Goal: Task Accomplishment & Management: Complete application form

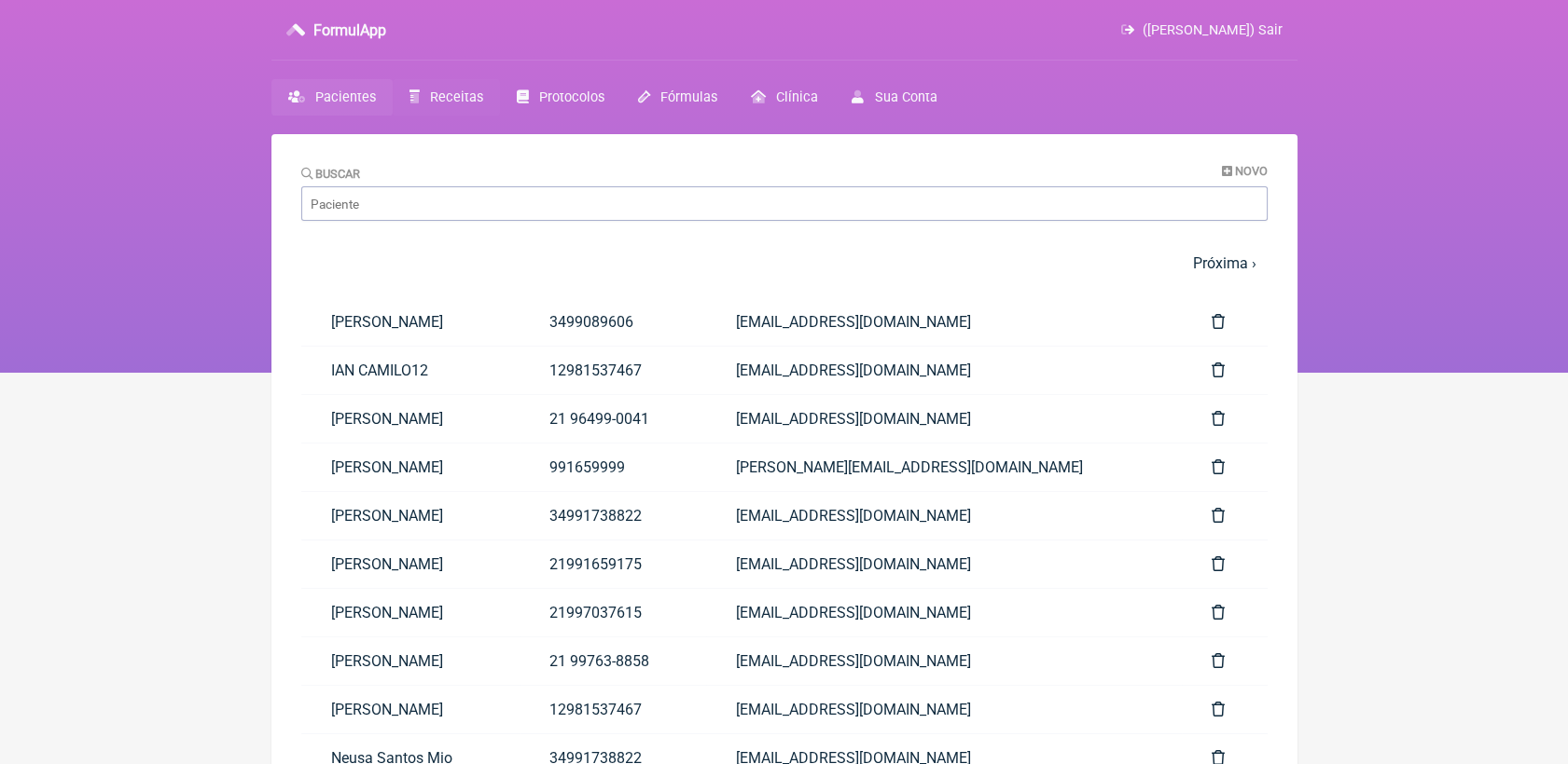
click at [462, 98] on span "Receitas" at bounding box center [457, 98] width 53 height 16
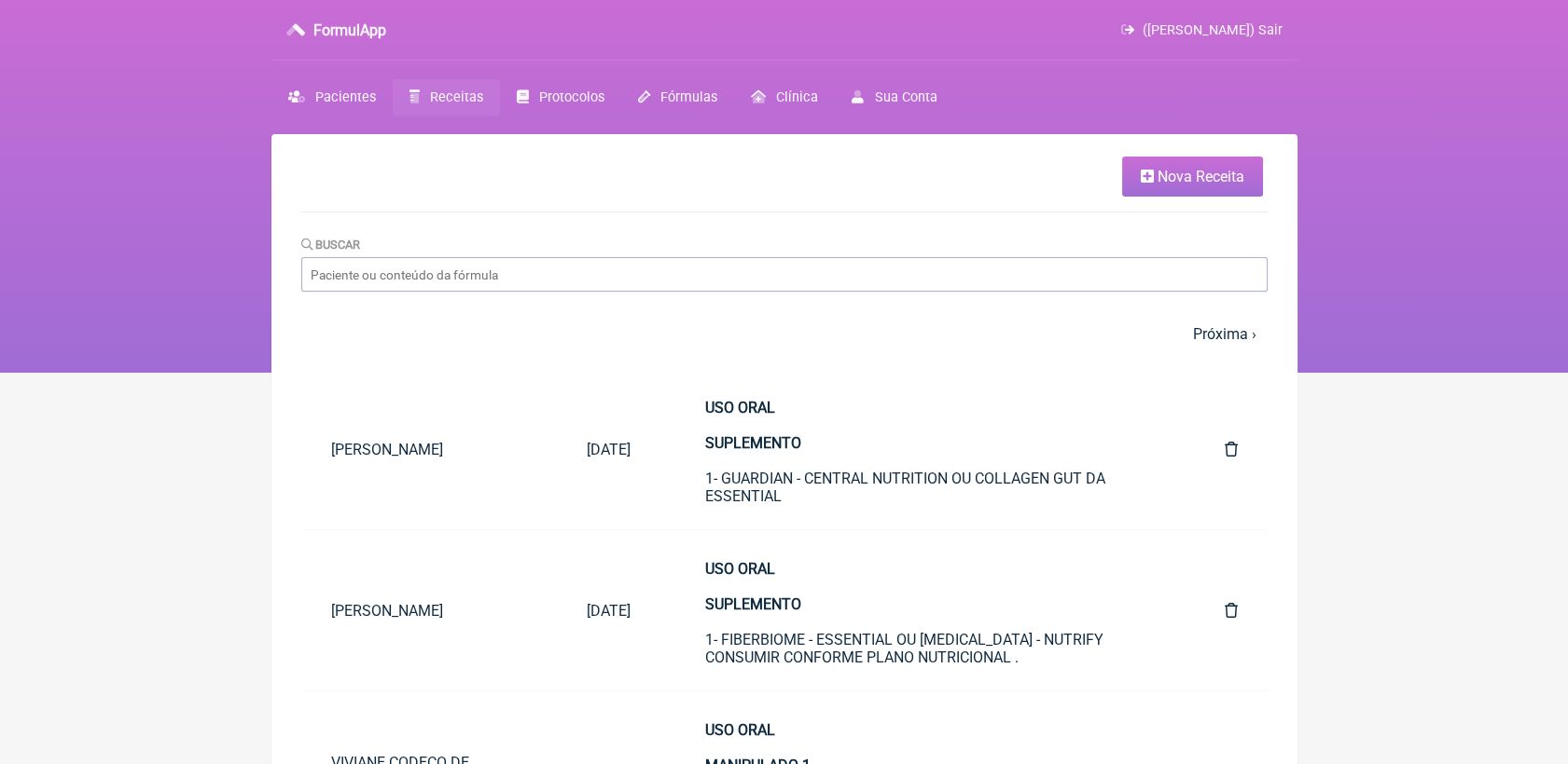
click at [1128, 182] on link "Nova Receita" at bounding box center [1193, 176] width 141 height 40
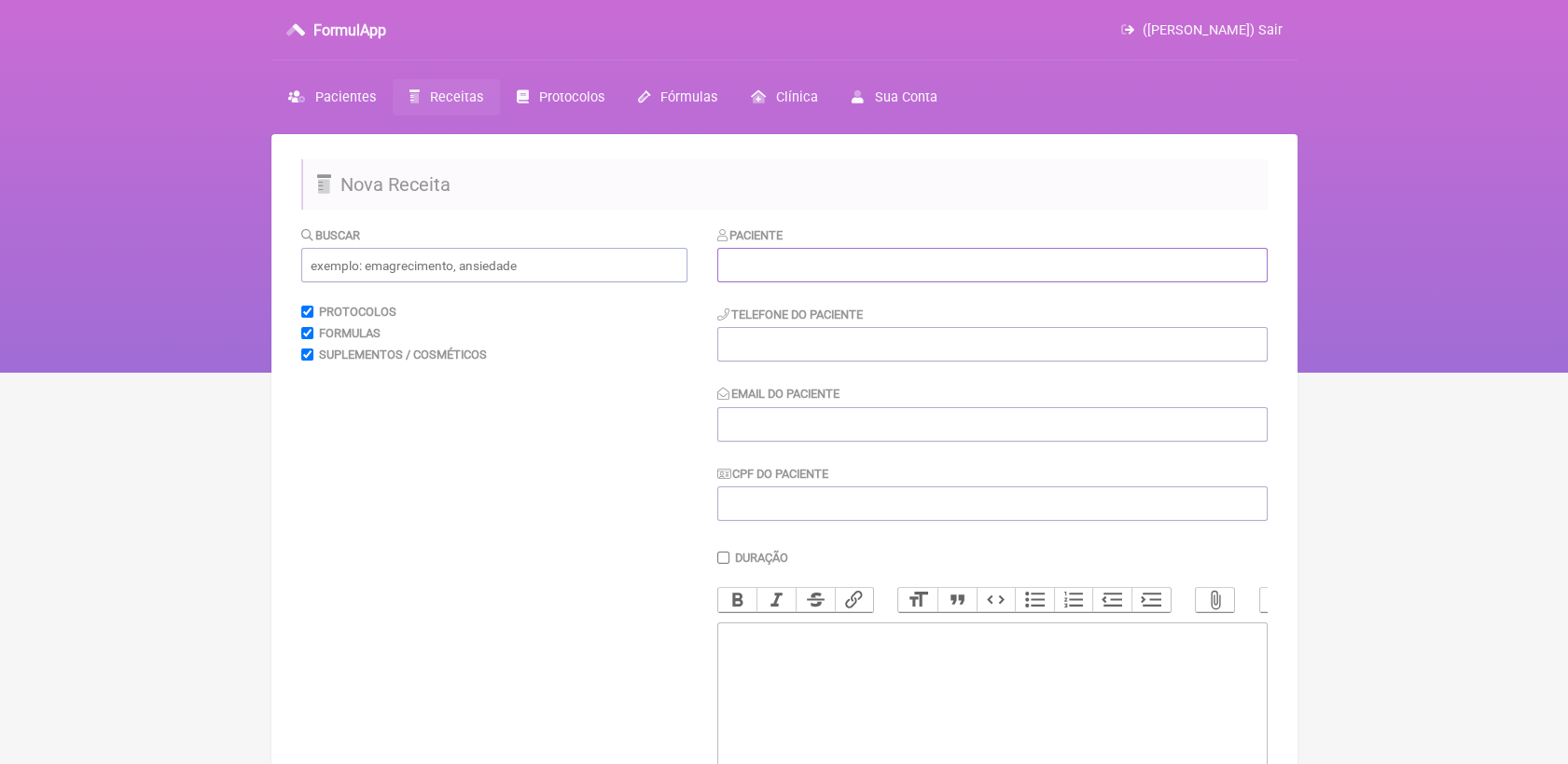
click at [921, 270] on input "text" at bounding box center [992, 265] width 550 height 34
paste input "[PERSON_NAME]"
type input "[PERSON_NAME]"
click at [921, 347] on input "tel" at bounding box center [992, 344] width 550 height 34
paste input "21 98153-7397"
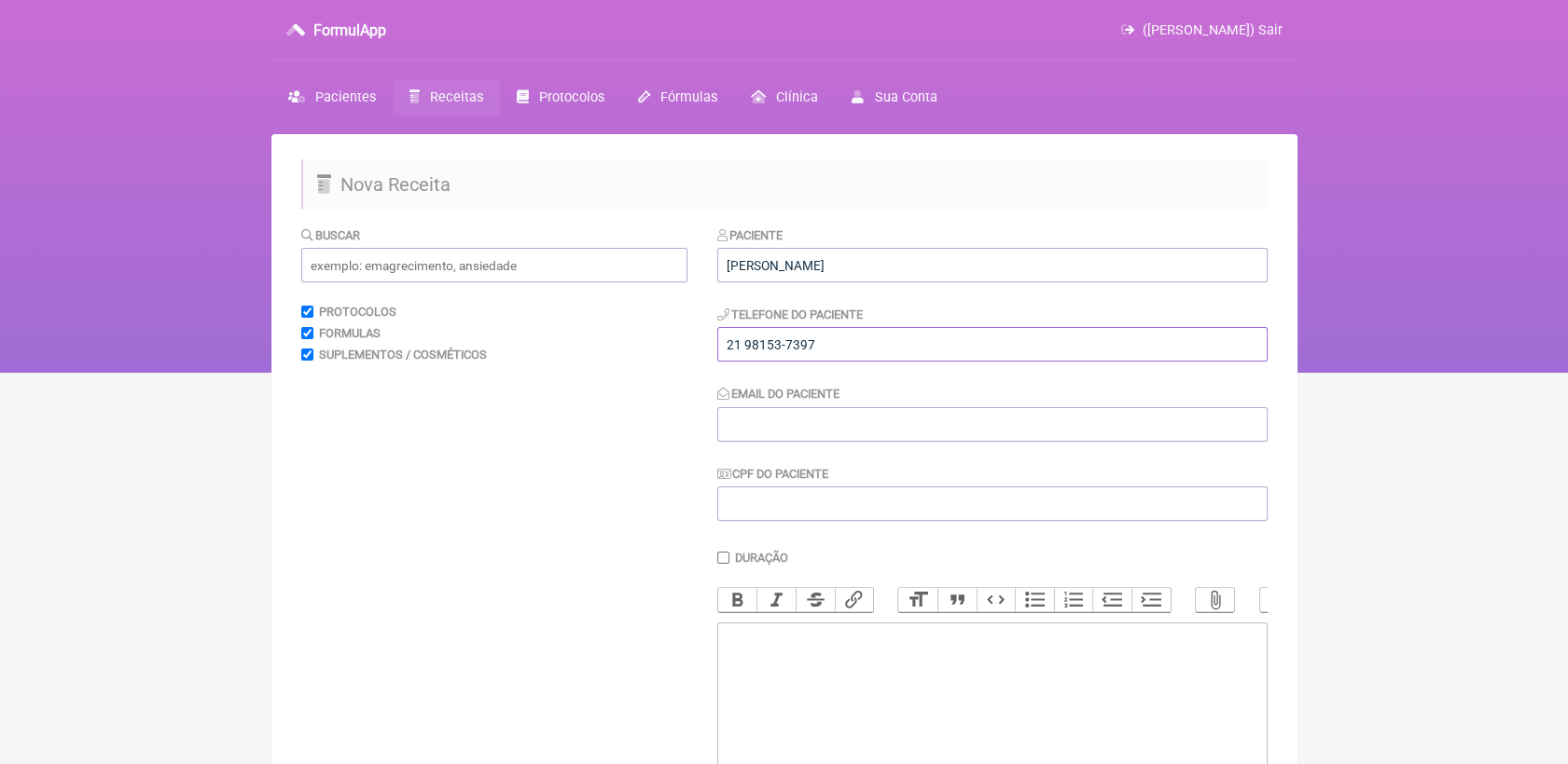
type input "21 98153-7397"
click at [806, 434] on input "Email do Paciente" at bounding box center [992, 424] width 550 height 34
paste input "letdesouza@gmail.com"
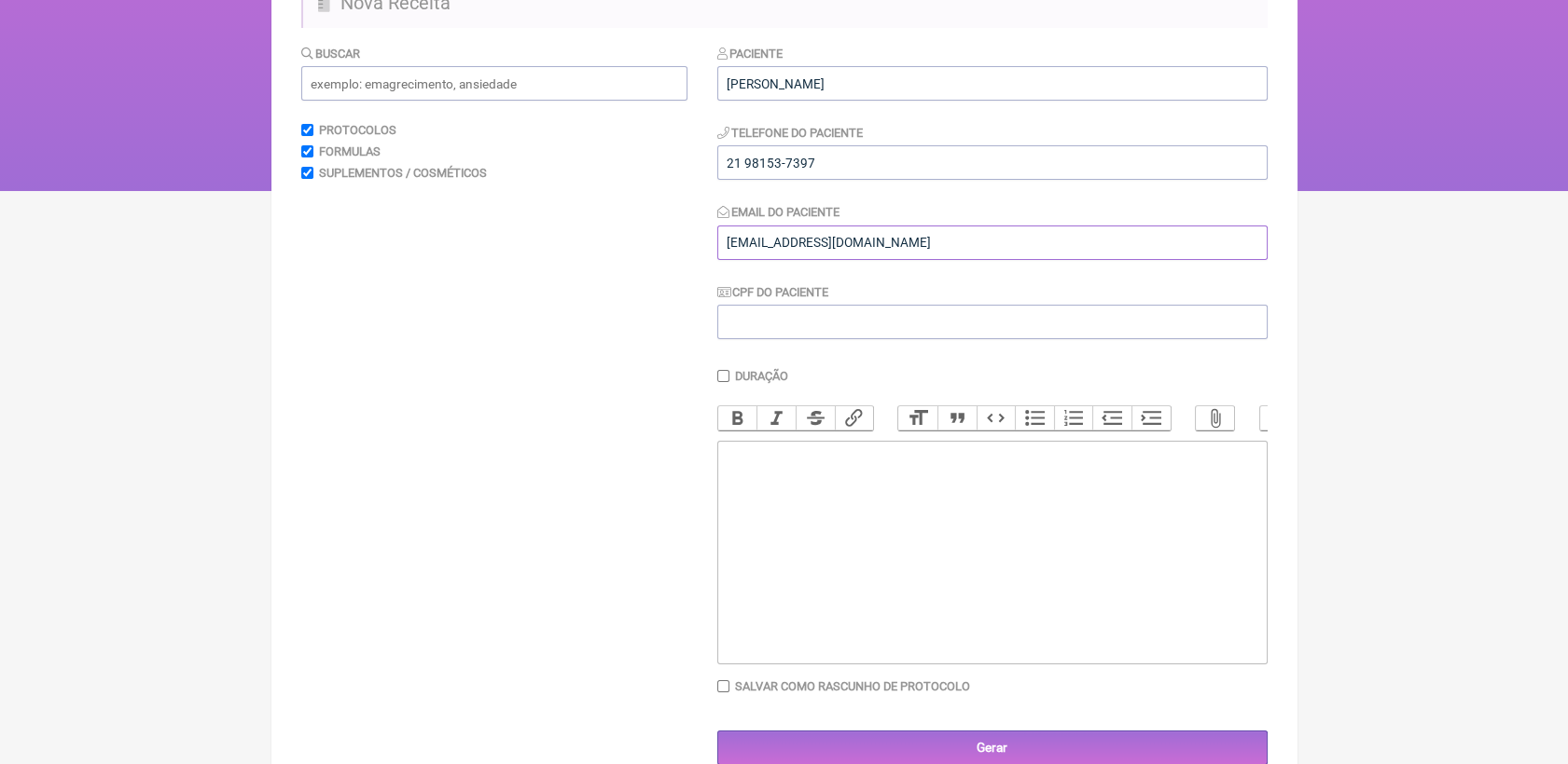
scroll to position [207, 0]
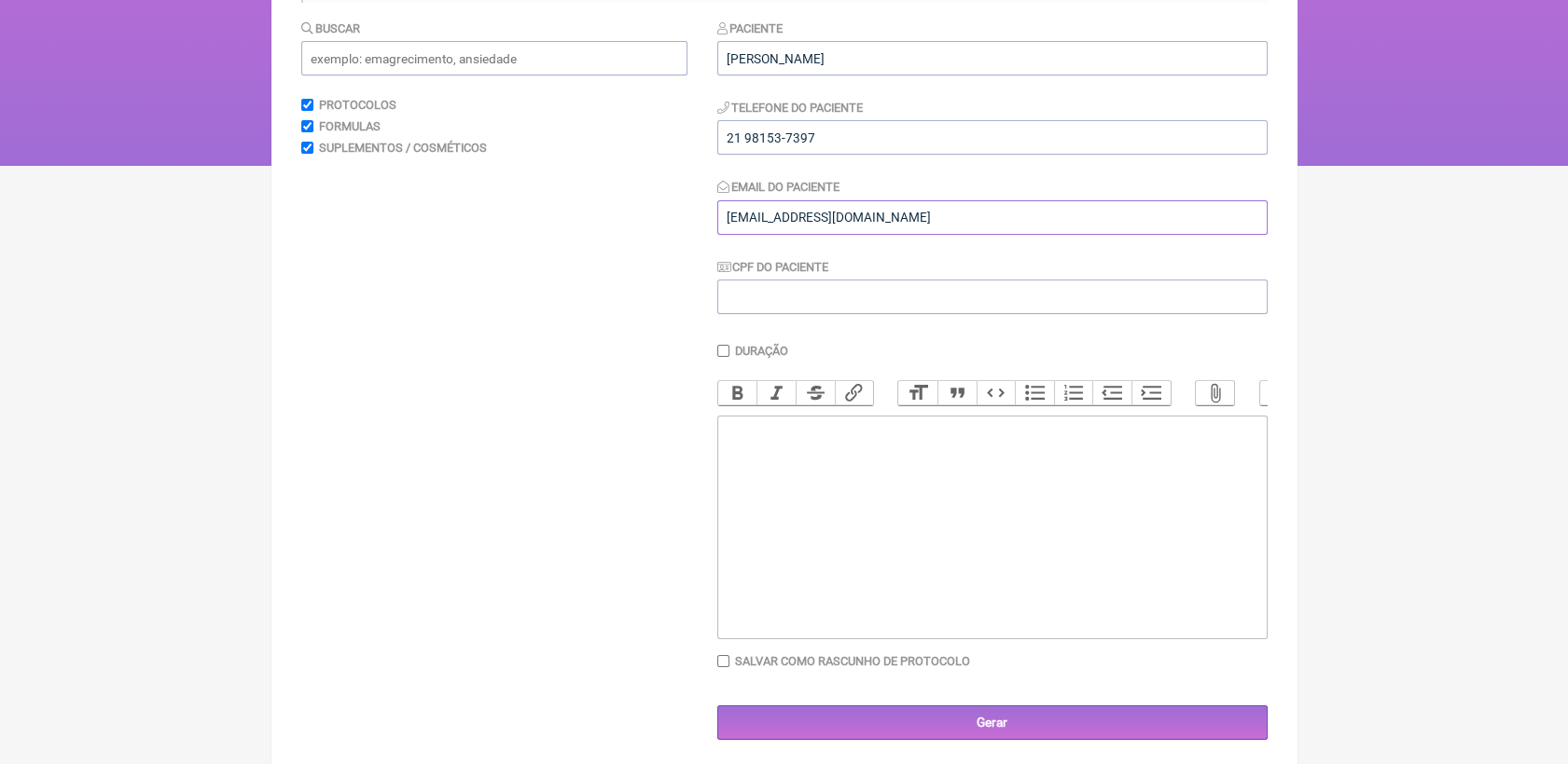
type input "letdesouza@gmail.com"
click at [765, 491] on trix-editor at bounding box center [992, 527] width 550 height 224
type trix-editor "<div>SOLICITO<br><br>1- PAINEL 216 ALIMENTOS<br><br>INDICAÇÃO: INTOLERÂNCIA ALI…"
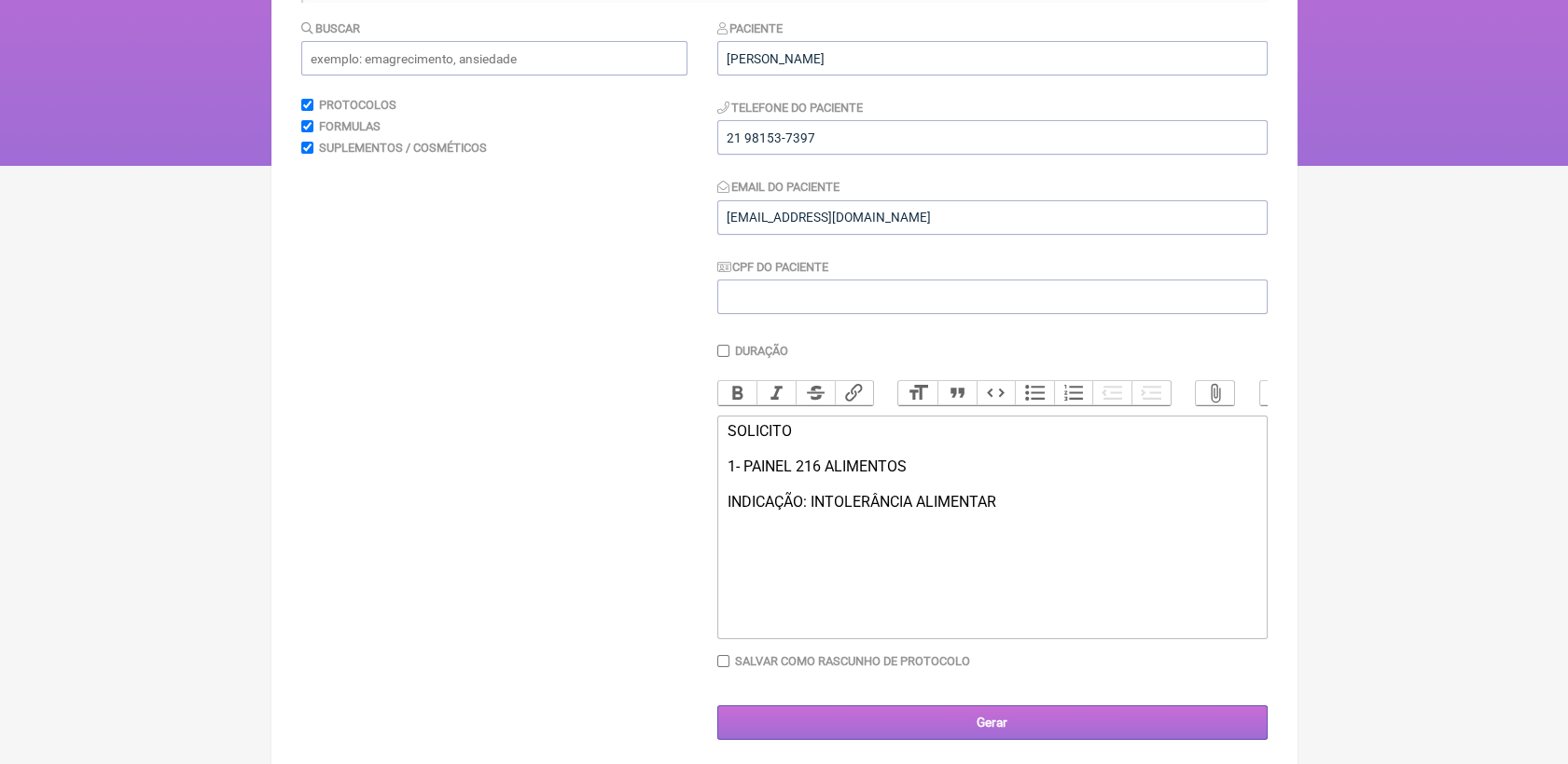
click at [1043, 740] on input "Gerar" at bounding box center [992, 722] width 550 height 34
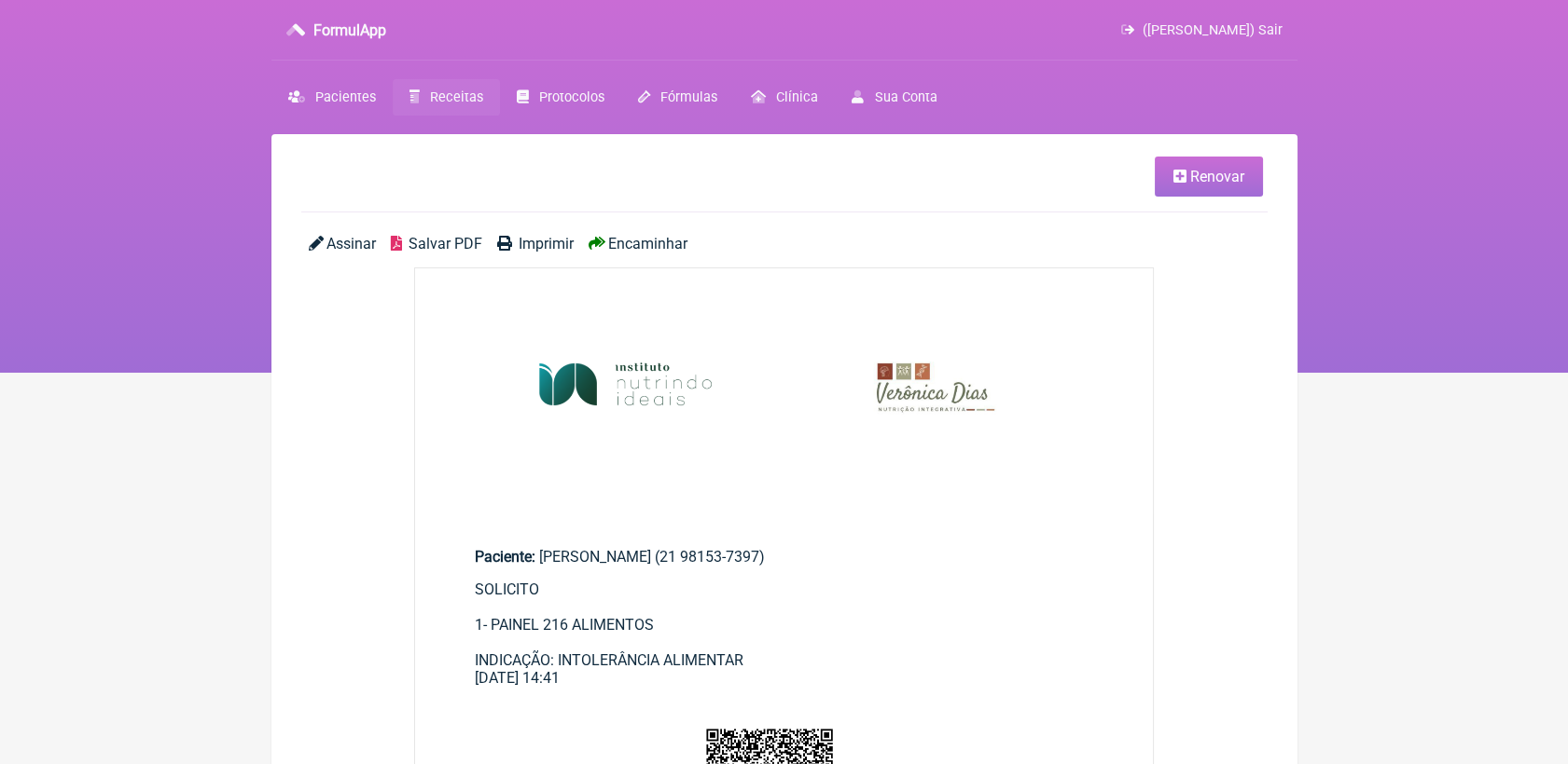
click at [441, 243] on span "Salvar PDF" at bounding box center [445, 243] width 73 height 18
click at [443, 107] on link "Receitas" at bounding box center [447, 97] width 108 height 36
